Goal: Contribute content: Add original content to the website for others to see

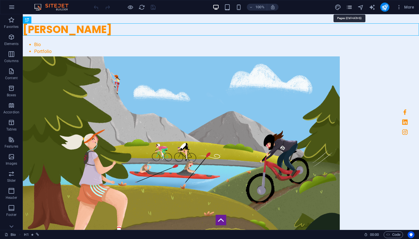
click at [346, 9] on icon "pages" at bounding box center [349, 7] width 7 height 7
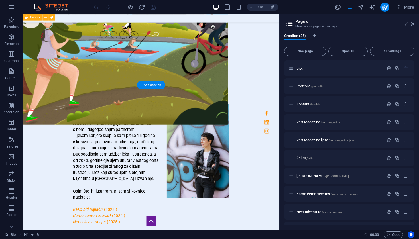
scroll to position [232, 0]
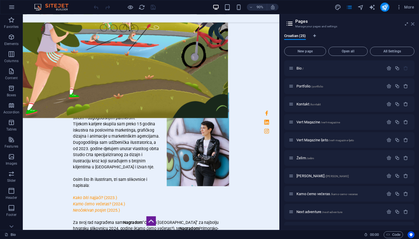
click at [414, 24] on icon at bounding box center [412, 24] width 3 height 5
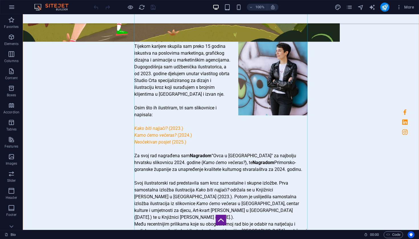
scroll to position [301, 0]
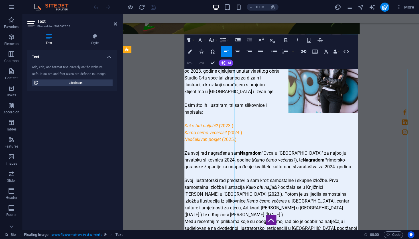
scroll to position [225, 0]
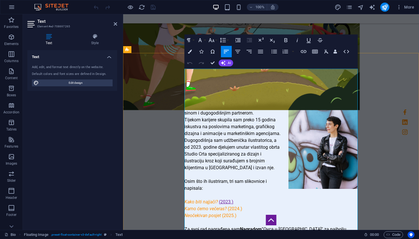
click at [221, 199] on link "(2023.)" at bounding box center [226, 201] width 15 height 5
click at [248, 212] on p "Neočekivan posjet (2025.)" at bounding box center [271, 215] width 173 height 7
click at [224, 199] on link "(Naklada Val 2023.)" at bounding box center [239, 201] width 40 height 5
click at [222, 199] on link "(Naklada Val 2023.)" at bounding box center [239, 201] width 40 height 5
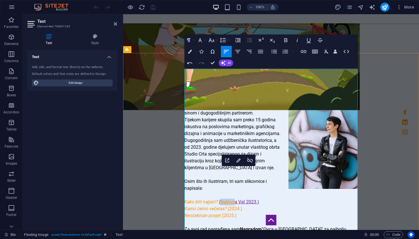
drag, startPoint x: 221, startPoint y: 174, endPoint x: 232, endPoint y: 176, distance: 11.1
click at [232, 199] on link "(Naklada Val 2023.)" at bounding box center [239, 201] width 40 height 5
click at [229, 206] on link "(2024.)" at bounding box center [235, 208] width 15 height 5
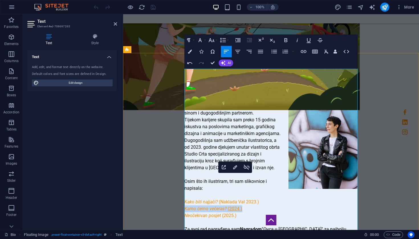
click at [229, 206] on link "(2024.)" at bounding box center [235, 208] width 15 height 5
click at [235, 206] on link "(2024.)" at bounding box center [235, 208] width 15 height 5
click at [230, 206] on link "(2024.)" at bounding box center [235, 208] width 15 height 5
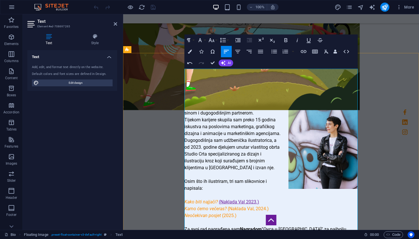
click at [244, 199] on link "(Naklada Val 2023.)" at bounding box center [239, 201] width 40 height 5
click at [224, 213] on link "(2025.)" at bounding box center [229, 215] width 15 height 5
click at [247, 227] on strong "Nagradom" at bounding box center [251, 229] width 22 height 5
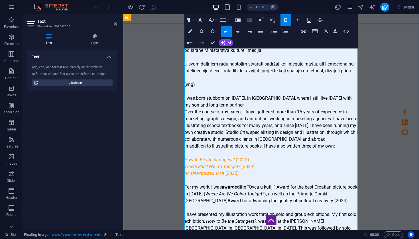
scroll to position [489, 0]
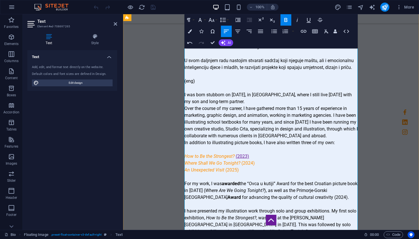
click at [238, 154] on link "(2023)" at bounding box center [242, 156] width 13 height 5
click at [243, 161] on link "(2024)" at bounding box center [248, 163] width 13 height 5
click at [249, 154] on link "(Naklada Val, 2023)" at bounding box center [256, 156] width 40 height 5
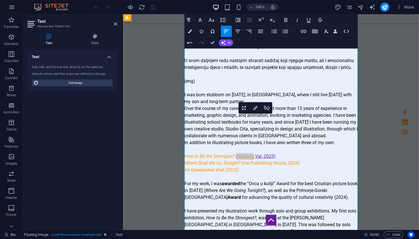
click at [249, 154] on link "(Naklada Val, 2023)" at bounding box center [256, 156] width 40 height 5
click at [227, 167] on link "(2025)" at bounding box center [232, 169] width 13 height 5
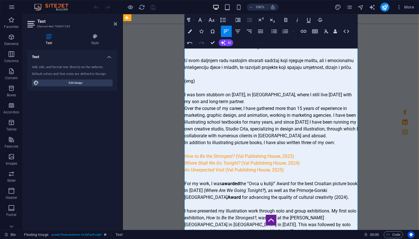
click at [295, 181] on p "For my work, I was awarded the “Ovca u kutiji” Award for the best Croatian pict…" at bounding box center [271, 191] width 173 height 21
click at [163, 8] on div "100% More" at bounding box center [255, 7] width 324 height 9
click at [163, 71] on div "Bio Rođena sam tvrdoglava [DATE] u [GEOGRAPHIC_DATA] gdje i danas živim sa sino…" at bounding box center [271, 62] width 296 height 492
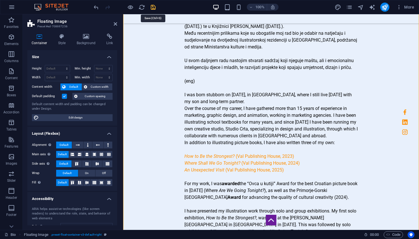
click at [155, 9] on icon "save" at bounding box center [153, 7] width 7 height 7
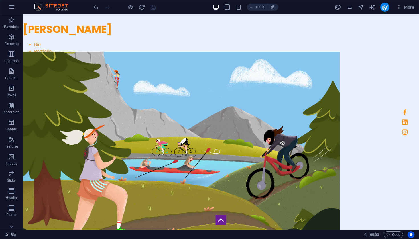
scroll to position [0, 0]
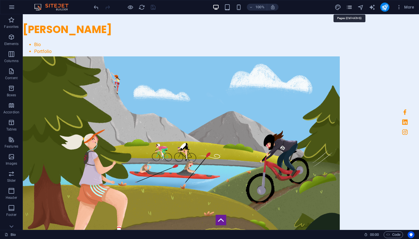
click at [349, 8] on icon "pages" at bounding box center [349, 7] width 7 height 7
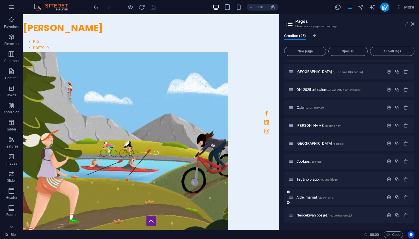
scroll to position [284, 0]
click at [316, 216] on span "Neočekivan posjet /neocekivan-posjet" at bounding box center [325, 215] width 56 height 4
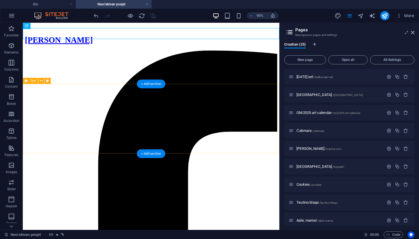
scroll to position [0, 0]
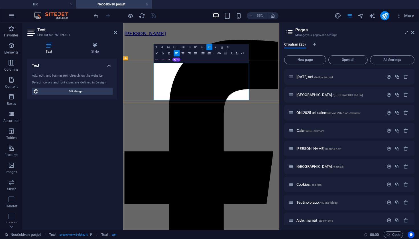
copy div "U svojoj trećoj slikovnici govorim o emociji koju svi poznajemo, ali o kojoj ri…"
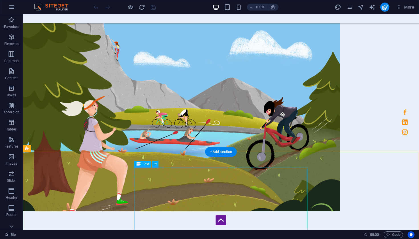
scroll to position [31, 0]
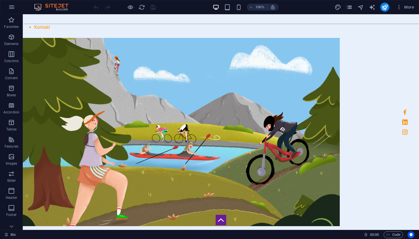
click at [351, 8] on icon "pages" at bounding box center [349, 7] width 7 height 7
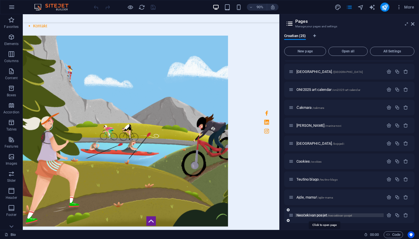
click at [312, 216] on span "Neočekivan posjet /neocekivan-posjet" at bounding box center [325, 215] width 56 height 4
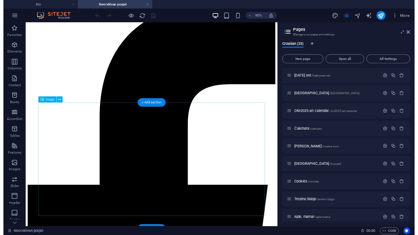
scroll to position [48, 0]
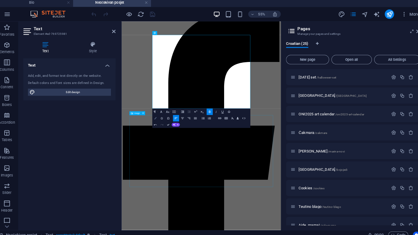
click at [155, 116] on icon "button" at bounding box center [156, 117] width 2 height 2
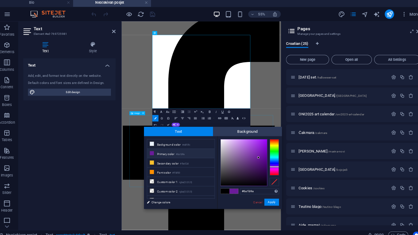
click at [159, 147] on li "Primary color #6a1b9a" at bounding box center [181, 151] width 66 height 9
click at [157, 150] on li "Primary color #6a1b9a" at bounding box center [181, 151] width 66 height 9
click at [267, 196] on button "Apply" at bounding box center [269, 198] width 14 height 7
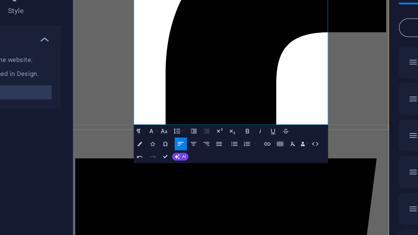
drag, startPoint x: 174, startPoint y: 102, endPoint x: 119, endPoint y: 55, distance: 72.6
click at [155, 116] on icon "button" at bounding box center [156, 117] width 2 height 2
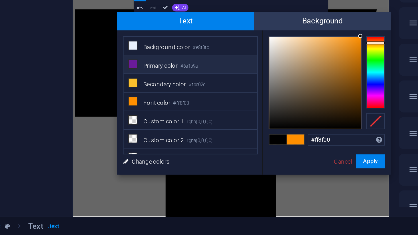
click at [151, 149] on icon at bounding box center [153, 151] width 4 height 4
type input "#6a1b9a"
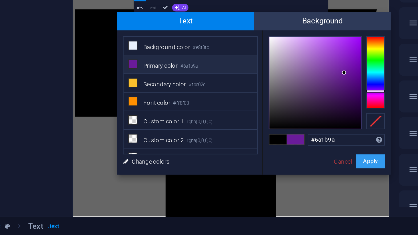
click at [262, 195] on button "Apply" at bounding box center [269, 198] width 14 height 7
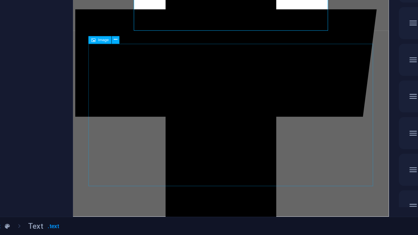
scroll to position [0, 0]
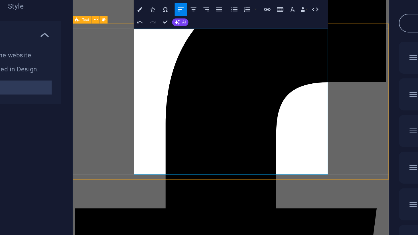
drag, startPoint x: 181, startPoint y: 36, endPoint x: 119, endPoint y: 21, distance: 63.1
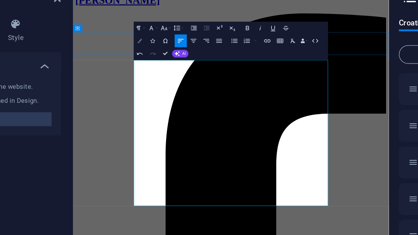
click at [155, 52] on icon "button" at bounding box center [156, 53] width 2 height 2
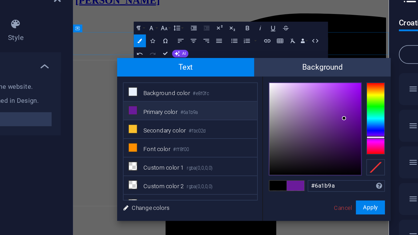
click at [148, 83] on li "Primary color #6a1b9a" at bounding box center [181, 87] width 66 height 9
click at [262, 131] on button "Apply" at bounding box center [269, 134] width 14 height 7
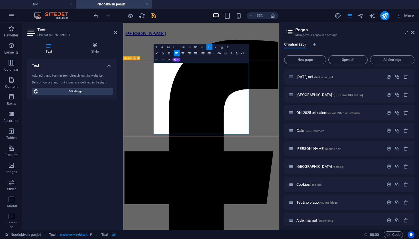
drag, startPoint x: 235, startPoint y: 108, endPoint x: 177, endPoint y: 96, distance: 59.5
click at [158, 53] on button "Colors" at bounding box center [157, 53] width 6 height 6
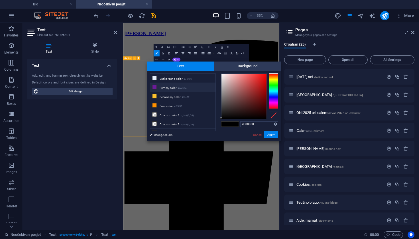
click at [159, 90] on li "Primary color #6a1b9a" at bounding box center [183, 87] width 66 height 9
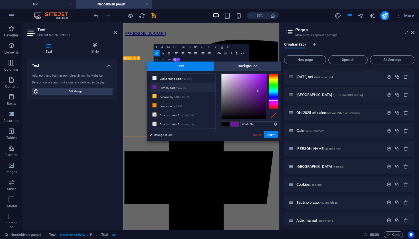
click at [228, 123] on span at bounding box center [226, 124] width 9 height 5
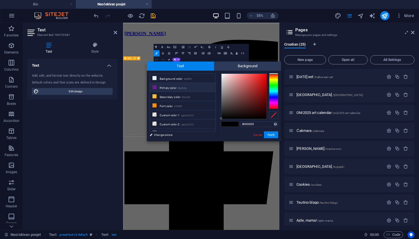
click at [169, 86] on li "Primary color #6a1b9a" at bounding box center [183, 87] width 66 height 9
type input "#6a1b9a"
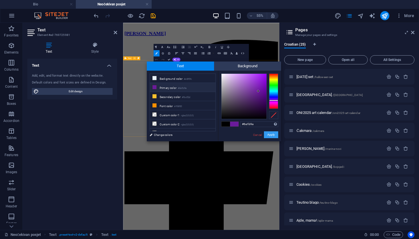
click at [269, 134] on button "Apply" at bounding box center [271, 134] width 14 height 7
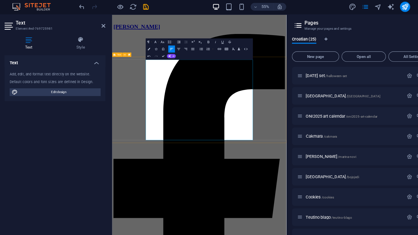
drag, startPoint x: 191, startPoint y: 174, endPoint x: 161, endPoint y: 165, distance: 31.1
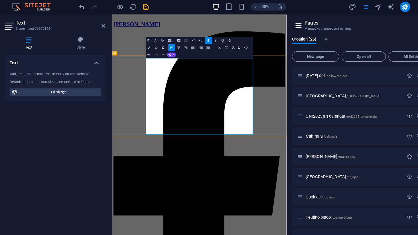
scroll to position [5, 0]
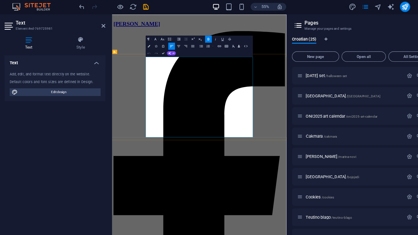
drag, startPoint x: 195, startPoint y: 157, endPoint x: 157, endPoint y: 155, distance: 37.7
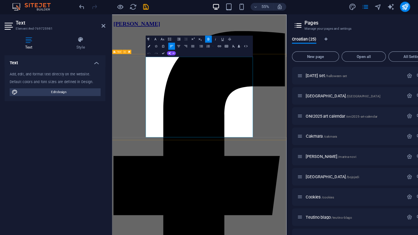
drag, startPoint x: 192, startPoint y: 159, endPoint x: 161, endPoint y: 156, distance: 30.7
click at [208, 43] on icon "button" at bounding box center [209, 44] width 2 height 2
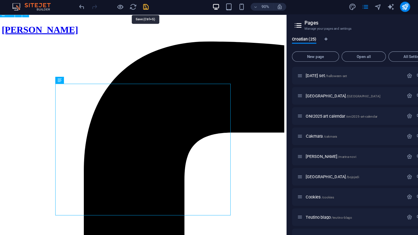
click at [150, 13] on icon "save" at bounding box center [153, 16] width 7 height 7
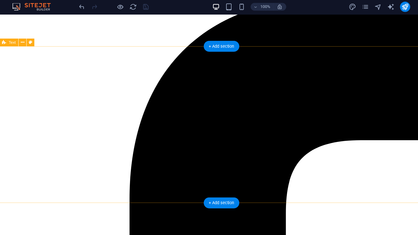
scroll to position [47, 0]
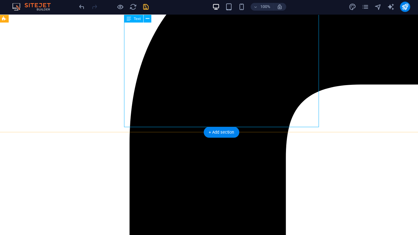
scroll to position [94, 0]
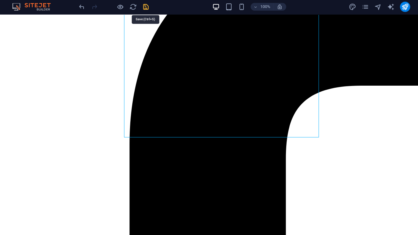
click at [150, 13] on icon "save" at bounding box center [153, 16] width 7 height 7
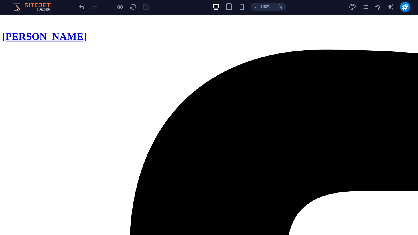
scroll to position [0, 0]
click at [380, 13] on icon "publish" at bounding box center [383, 16] width 7 height 7
